Goal: Task Accomplishment & Management: Use online tool/utility

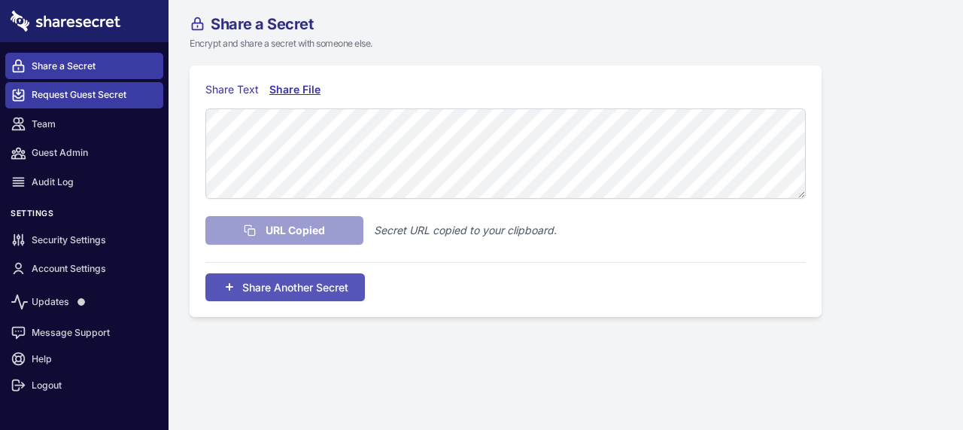
click at [60, 93] on link "Request Guest Secret" at bounding box center [84, 95] width 158 height 26
click at [63, 62] on link "Share a Secret" at bounding box center [84, 66] width 158 height 26
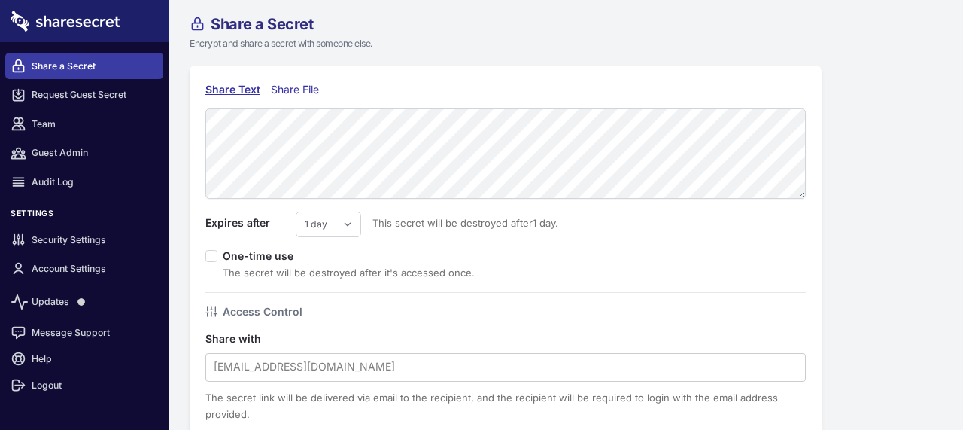
click at [283, 90] on div "Share File" at bounding box center [298, 89] width 55 height 17
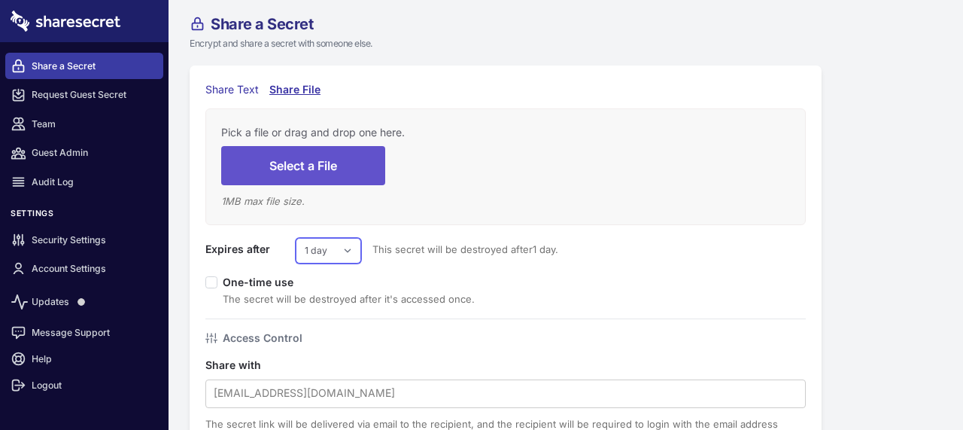
click at [337, 251] on select "1 day 2 days 3 days 4 days 5 days 6 days 7 days" at bounding box center [328, 251] width 65 height 26
select select "7"
click at [296, 238] on select "1 day 2 days 3 days 4 days 5 days 6 days 7 days" at bounding box center [328, 251] width 65 height 26
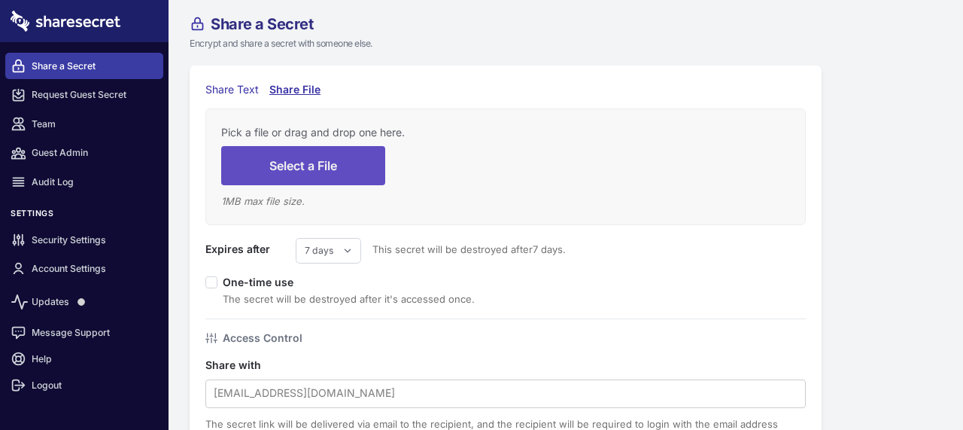
click at [317, 165] on button "Select a File" at bounding box center [303, 165] width 164 height 38
type input "C:\fakepath\Court Summon Document File A5459.HTML"
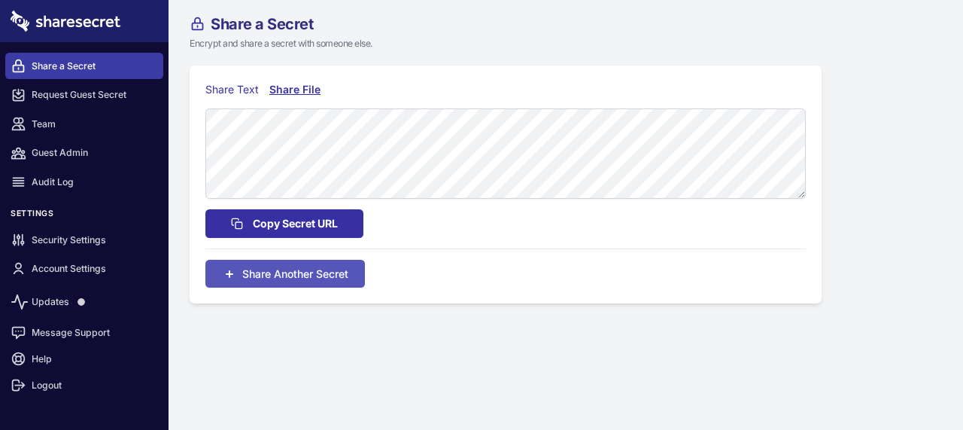
click at [268, 220] on span "Copy Secret URL" at bounding box center [295, 223] width 85 height 17
